Goal: Complete application form: Complete application form

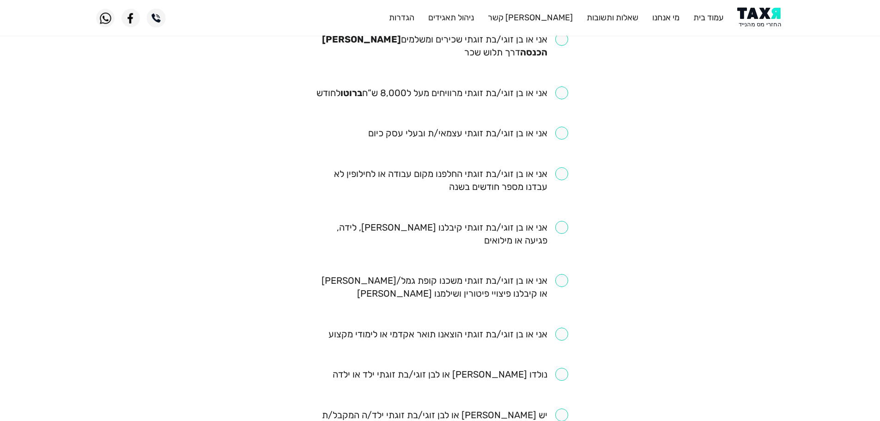
scroll to position [46, 0]
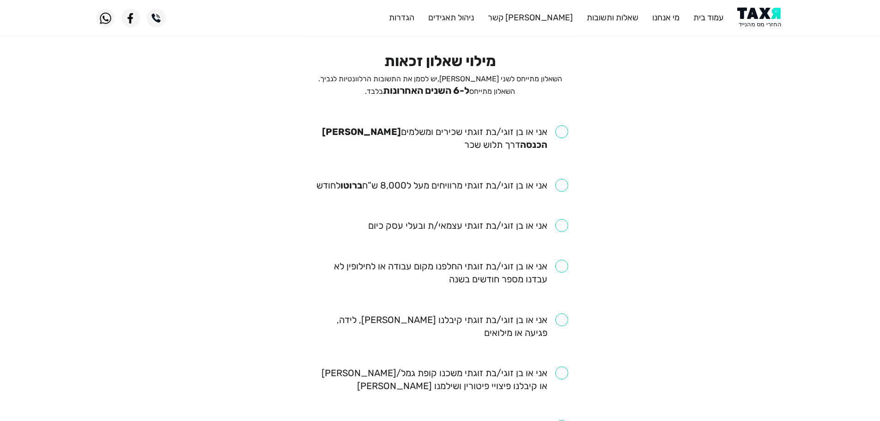
click at [556, 129] on input "checkbox" at bounding box center [440, 138] width 256 height 26
checkbox input "true"
click at [564, 191] on input "checkbox" at bounding box center [442, 185] width 252 height 13
checkbox input "true"
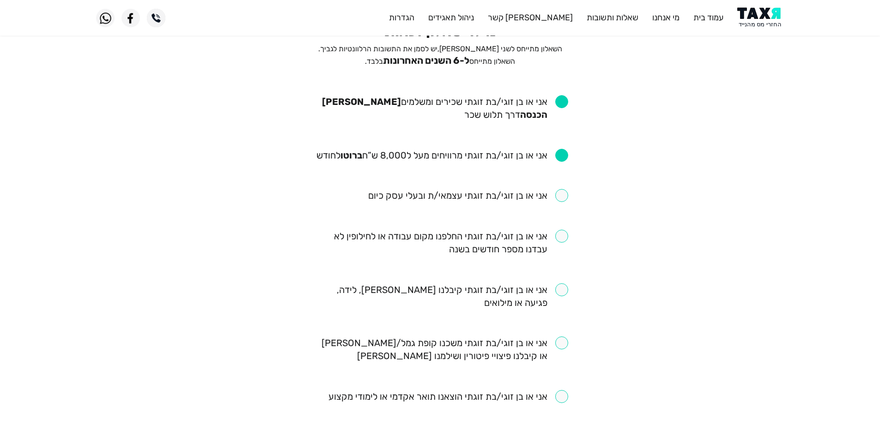
scroll to position [92, 0]
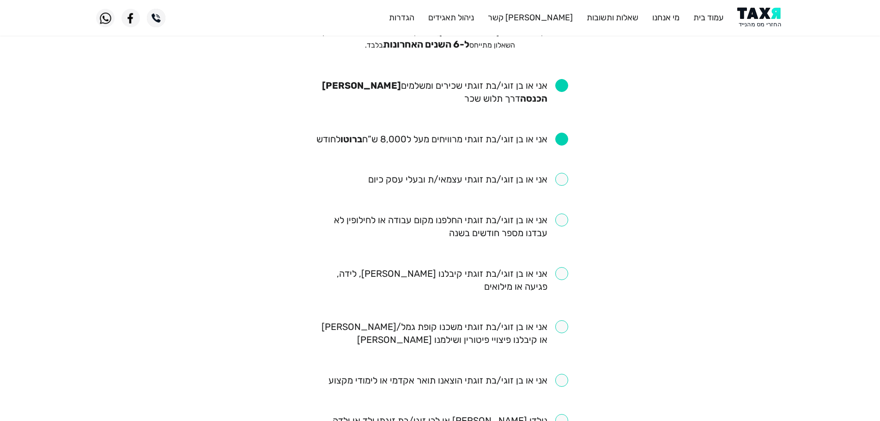
click at [565, 221] on input "checkbox" at bounding box center [440, 226] width 256 height 26
checkbox input "true"
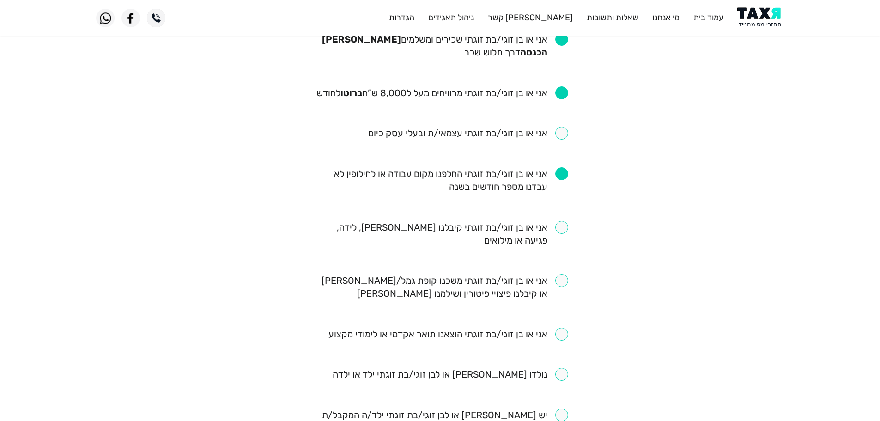
click at [563, 278] on input "checkbox" at bounding box center [440, 287] width 256 height 26
checkbox input "true"
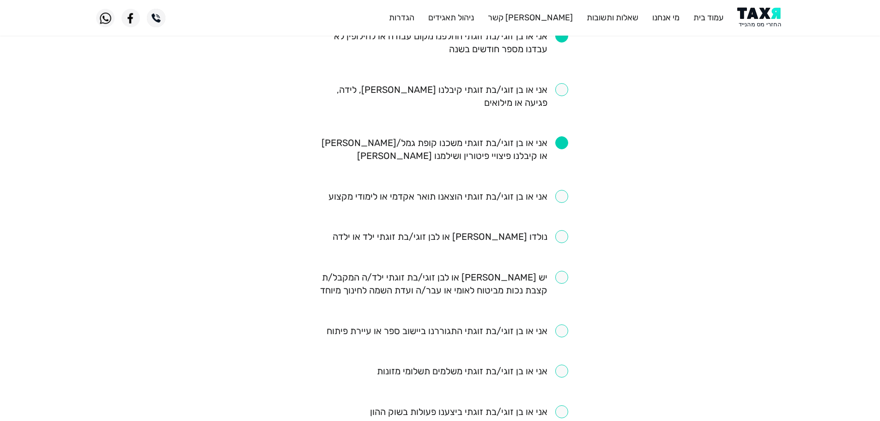
scroll to position [277, 0]
click at [560, 234] on input "checkbox" at bounding box center [449, 235] width 235 height 13
checkbox input "true"
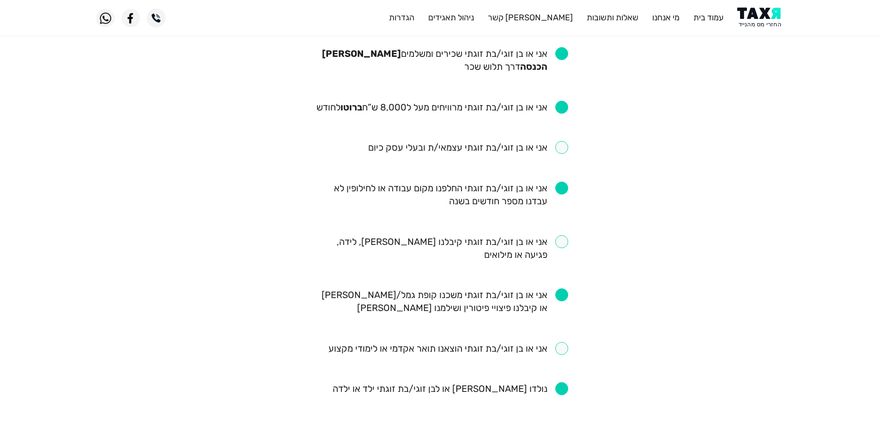
scroll to position [185, 0]
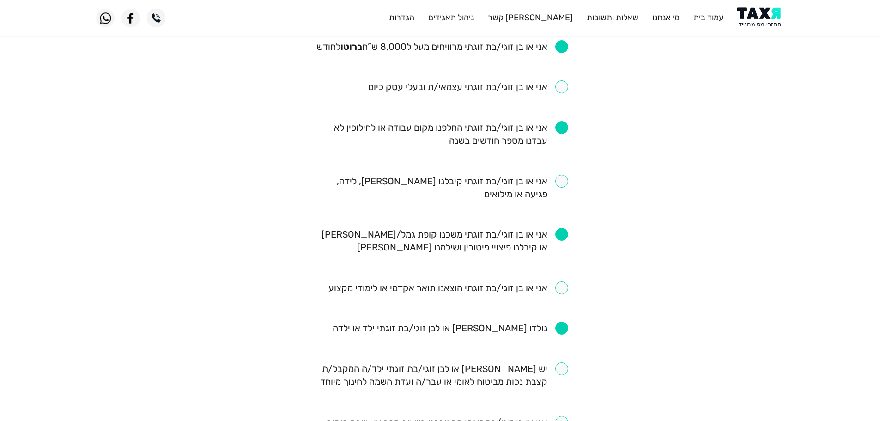
click at [563, 184] on input "checkbox" at bounding box center [440, 188] width 256 height 26
checkbox input "true"
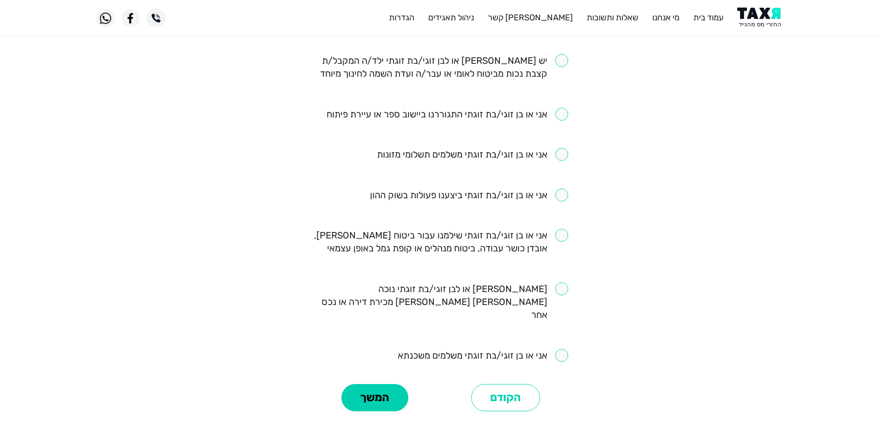
scroll to position [508, 0]
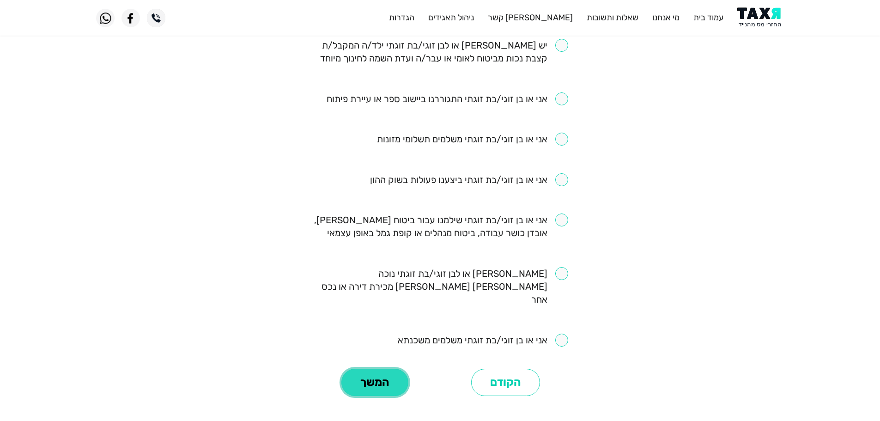
click at [386, 373] on button "המשך" at bounding box center [374, 382] width 67 height 28
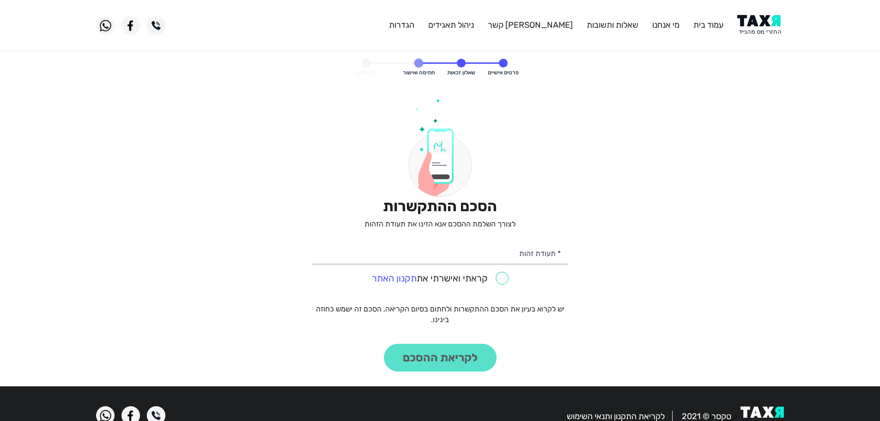
click at [761, 22] on img at bounding box center [760, 25] width 47 height 21
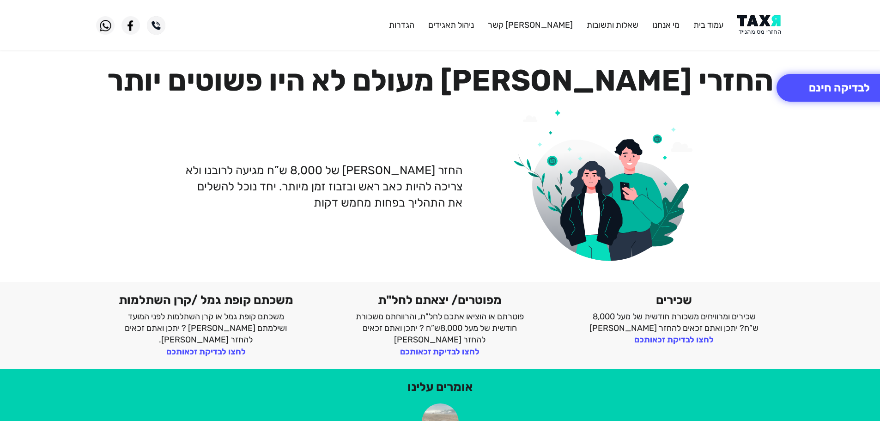
click at [763, 26] on img at bounding box center [760, 25] width 47 height 21
click at [766, 26] on img at bounding box center [760, 25] width 47 height 21
click at [759, 20] on img at bounding box center [760, 25] width 47 height 21
drag, startPoint x: 759, startPoint y: 23, endPoint x: 754, endPoint y: 1, distance: 21.6
click at [760, 26] on img at bounding box center [760, 25] width 47 height 21
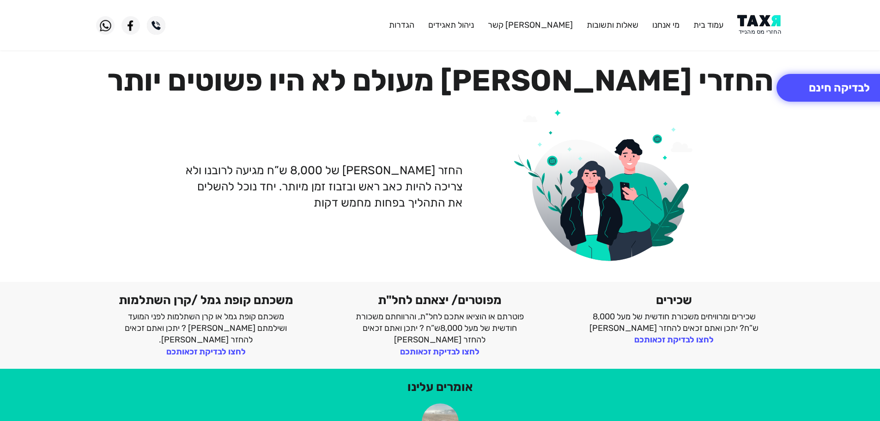
click at [752, 23] on img at bounding box center [760, 25] width 47 height 21
click at [753, 22] on img at bounding box center [760, 25] width 47 height 21
click at [817, 96] on button "לבדיקה חינם" at bounding box center [839, 88] width 126 height 28
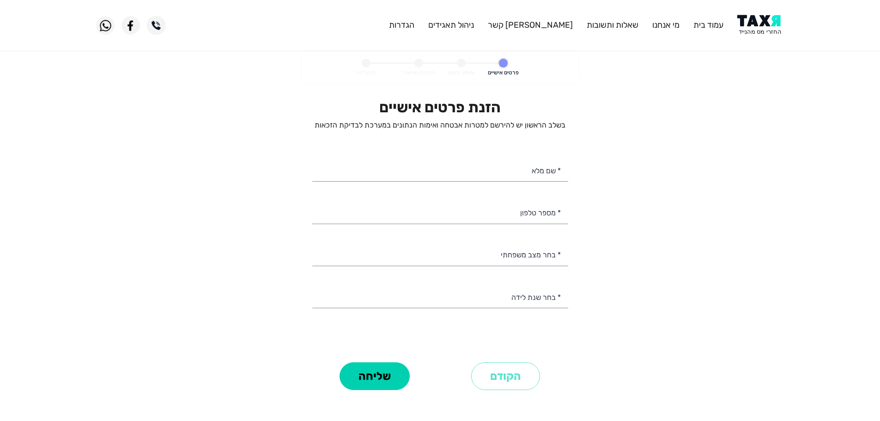
select select
click at [496, 209] on input "* מספר טלפון" at bounding box center [440, 212] width 256 height 24
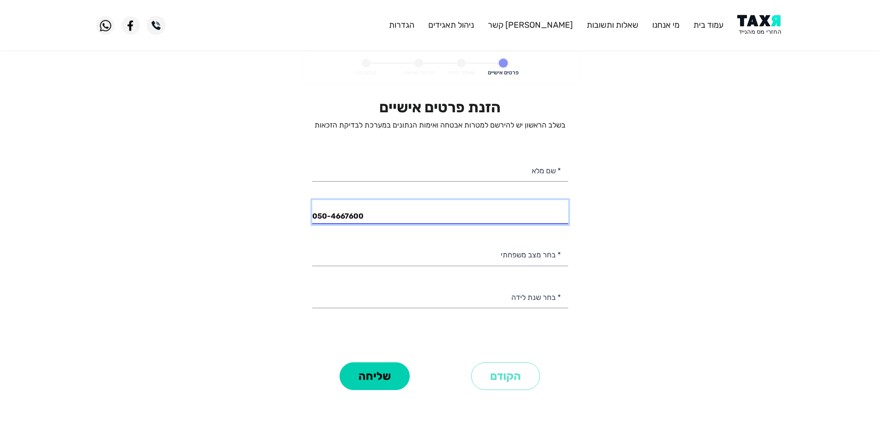
type input "050-4667600"
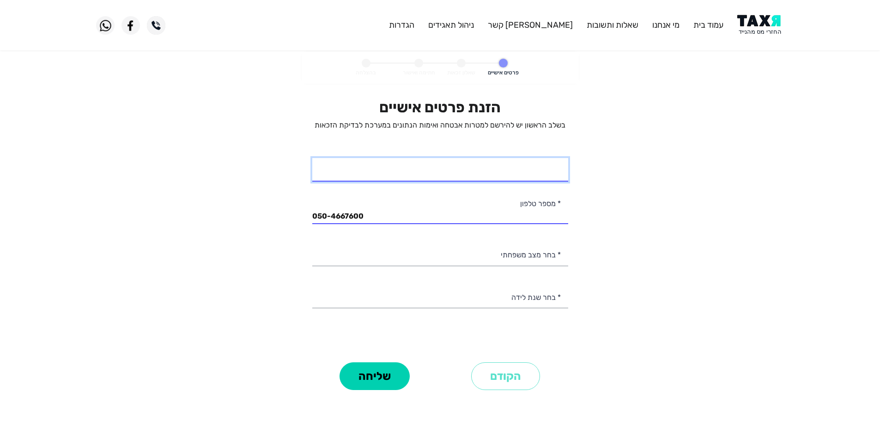
click at [528, 172] on input "* שם מלא" at bounding box center [440, 170] width 256 height 24
type input "[PERSON_NAME]"
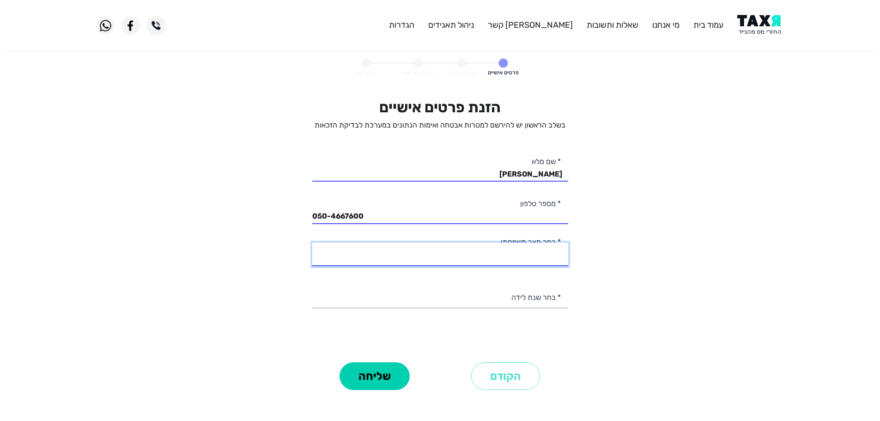
click at [547, 256] on select "רווק/ה נשוי/אה גרוש/ה אלמן/נה" at bounding box center [440, 254] width 256 height 24
select select "3: Divorced"
click at [312, 242] on select "רווק/ה נשוי/אה גרוש/ה אלמן/נה" at bounding box center [440, 254] width 256 height 24
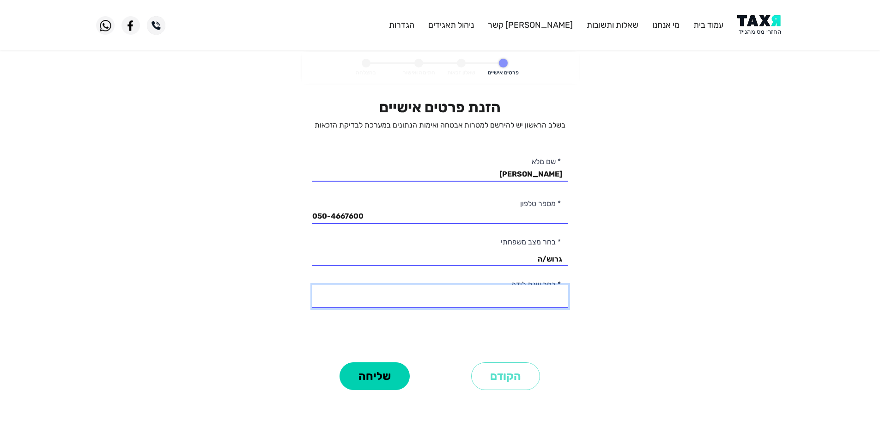
click at [545, 296] on select "2003 2002 2001 2000 1999 1998 1997 1996 1995 1994 1993 1992 1991 1990 1989 1988…" at bounding box center [440, 296] width 256 height 24
select select "32: 1972"
click at [312, 284] on select "2003 2002 2001 2000 1999 1998 1997 1996 1995 1994 1993 1992 1991 1990 1989 1988…" at bounding box center [440, 296] width 256 height 24
click at [392, 379] on button "שליחה" at bounding box center [374, 376] width 70 height 28
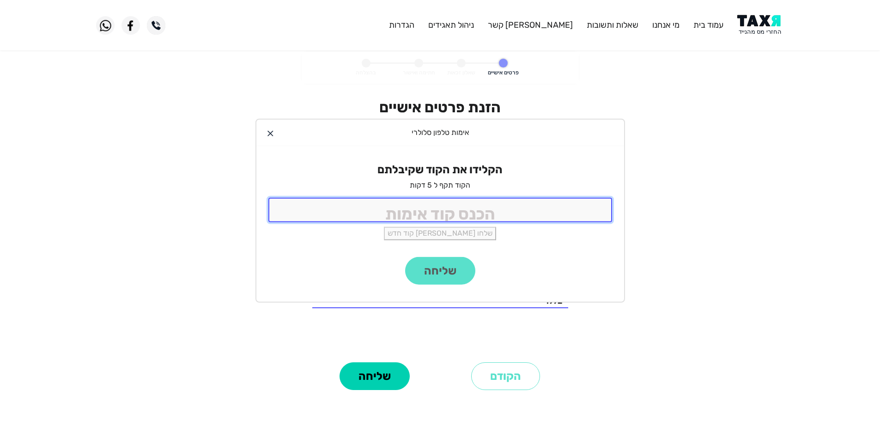
click at [480, 211] on input "tel" at bounding box center [440, 210] width 344 height 24
type input "9988"
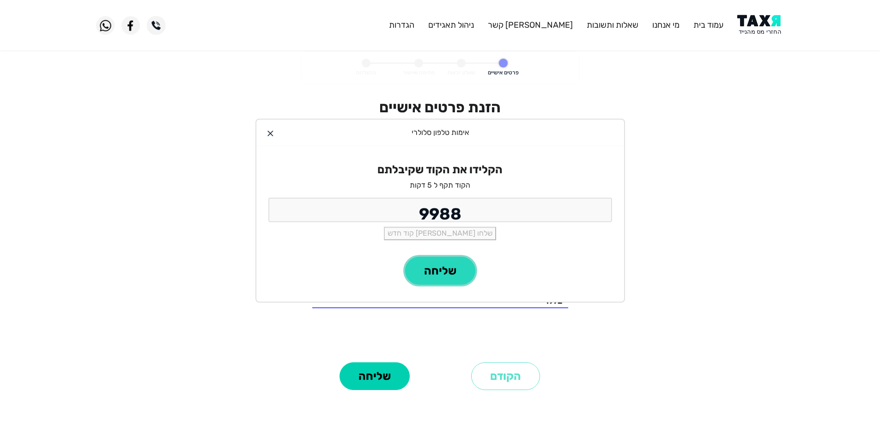
click at [459, 278] on button "שליחה" at bounding box center [440, 271] width 70 height 28
